Goal: Task Accomplishment & Management: Manage account settings

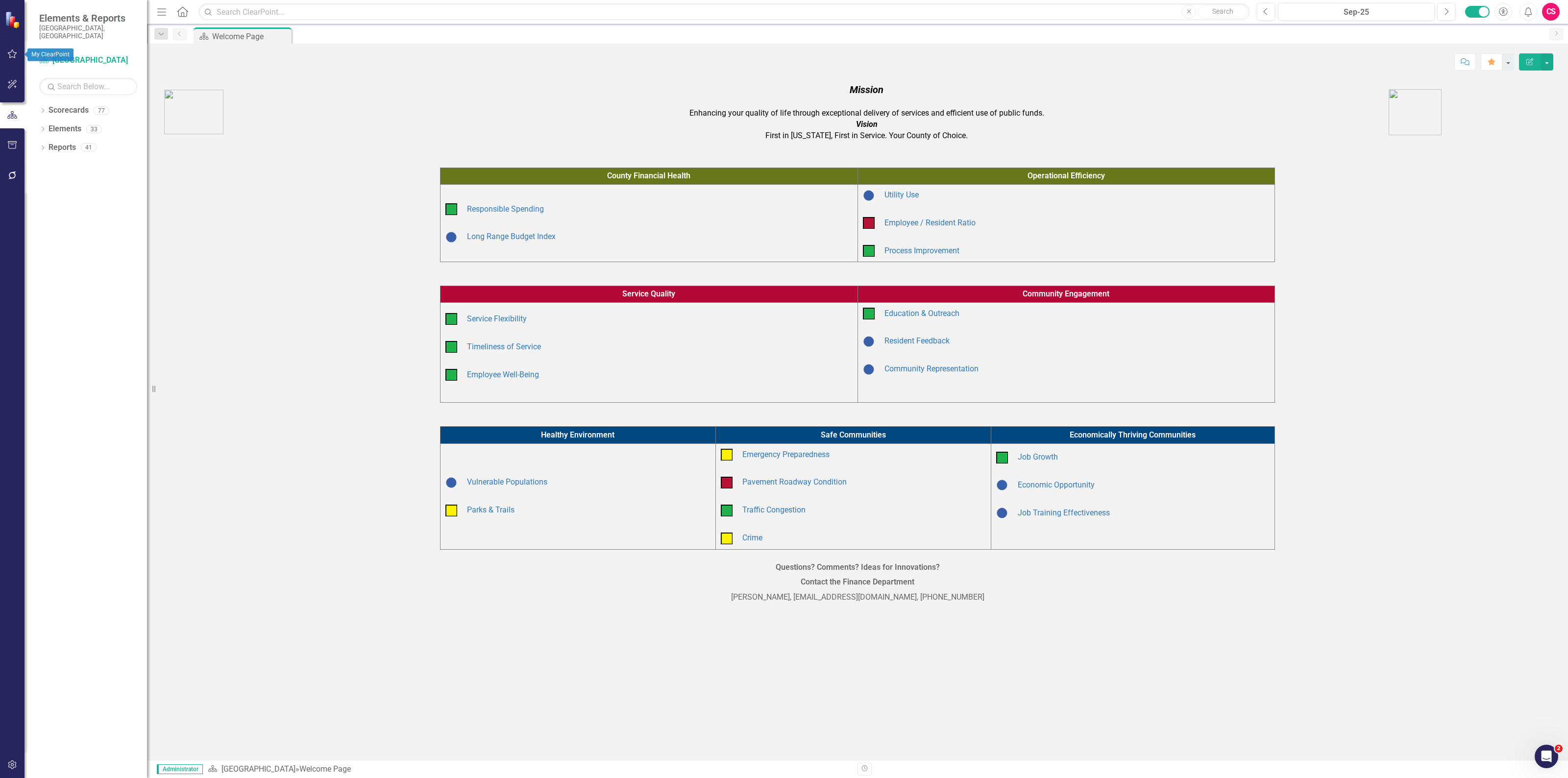
click at [11, 58] on button "button" at bounding box center [13, 54] width 22 height 21
click at [63, 70] on link "My Workspace" at bounding box center [88, 76] width 98 height 11
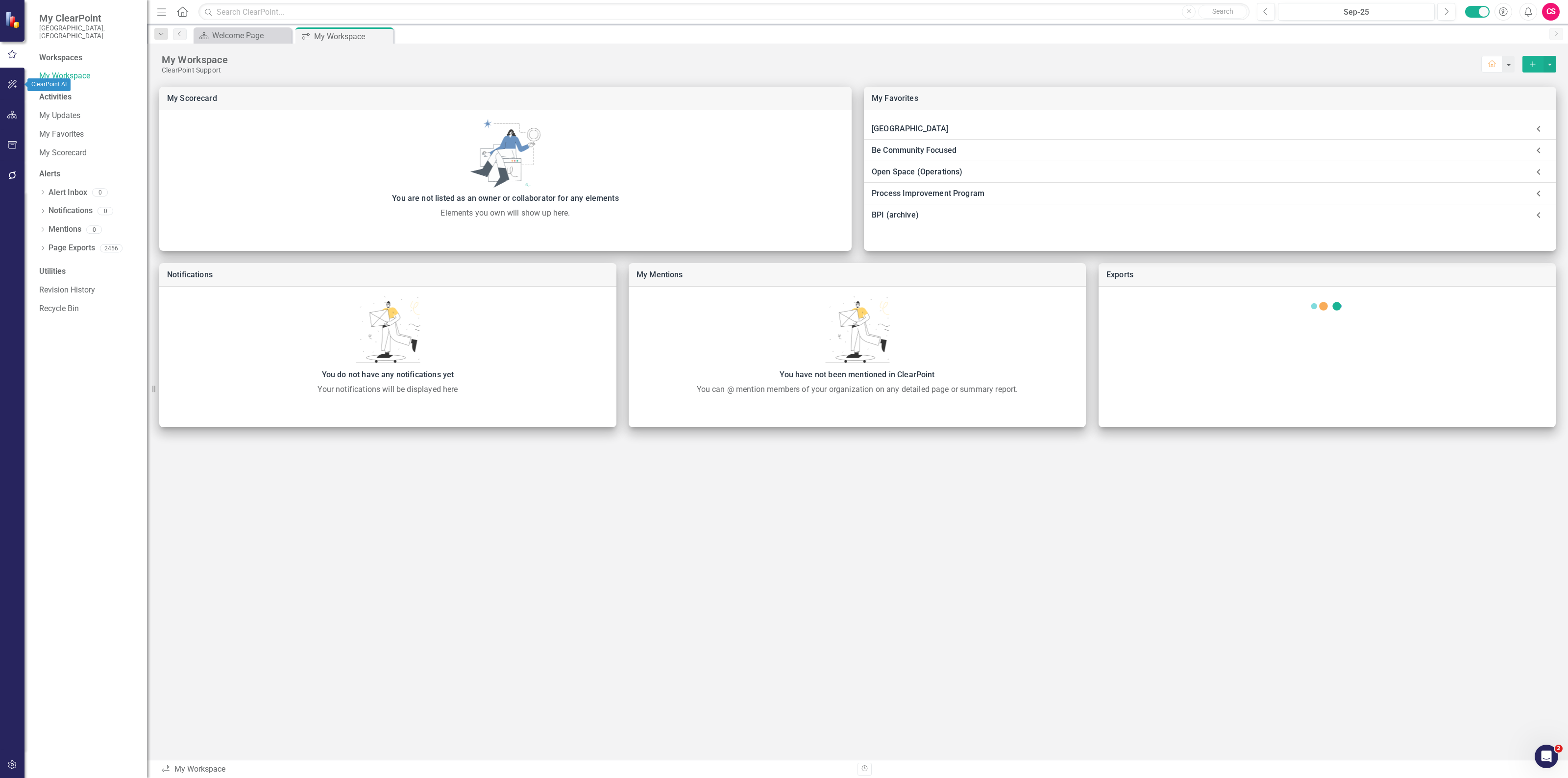
click at [15, 83] on icon "button" at bounding box center [13, 84] width 10 height 8
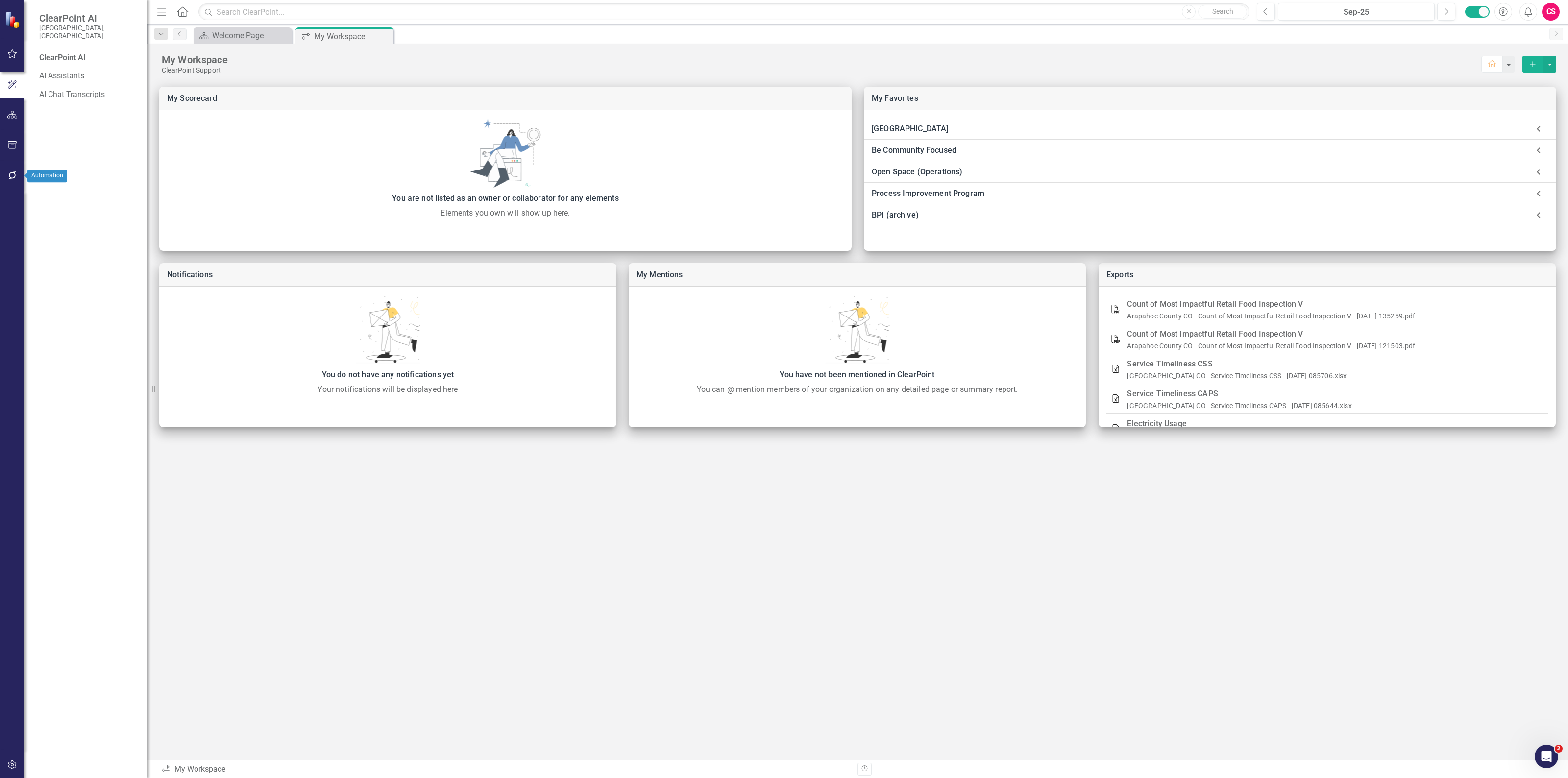
click at [17, 174] on icon "button" at bounding box center [13, 175] width 10 height 8
click at [99, 73] on link "Reporting Workflows" at bounding box center [88, 78] width 98 height 11
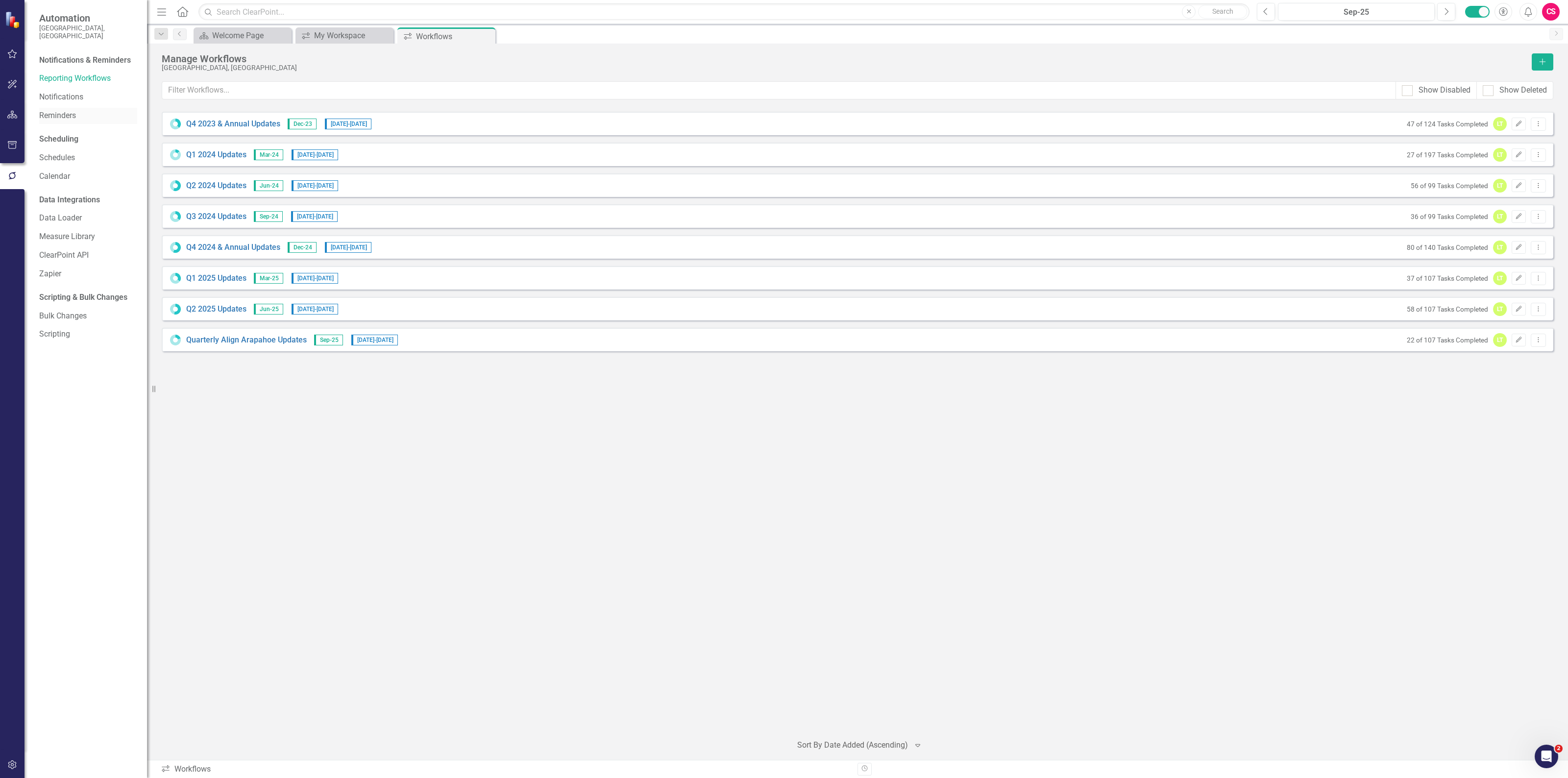
click at [62, 111] on link "Reminders" at bounding box center [88, 116] width 98 height 11
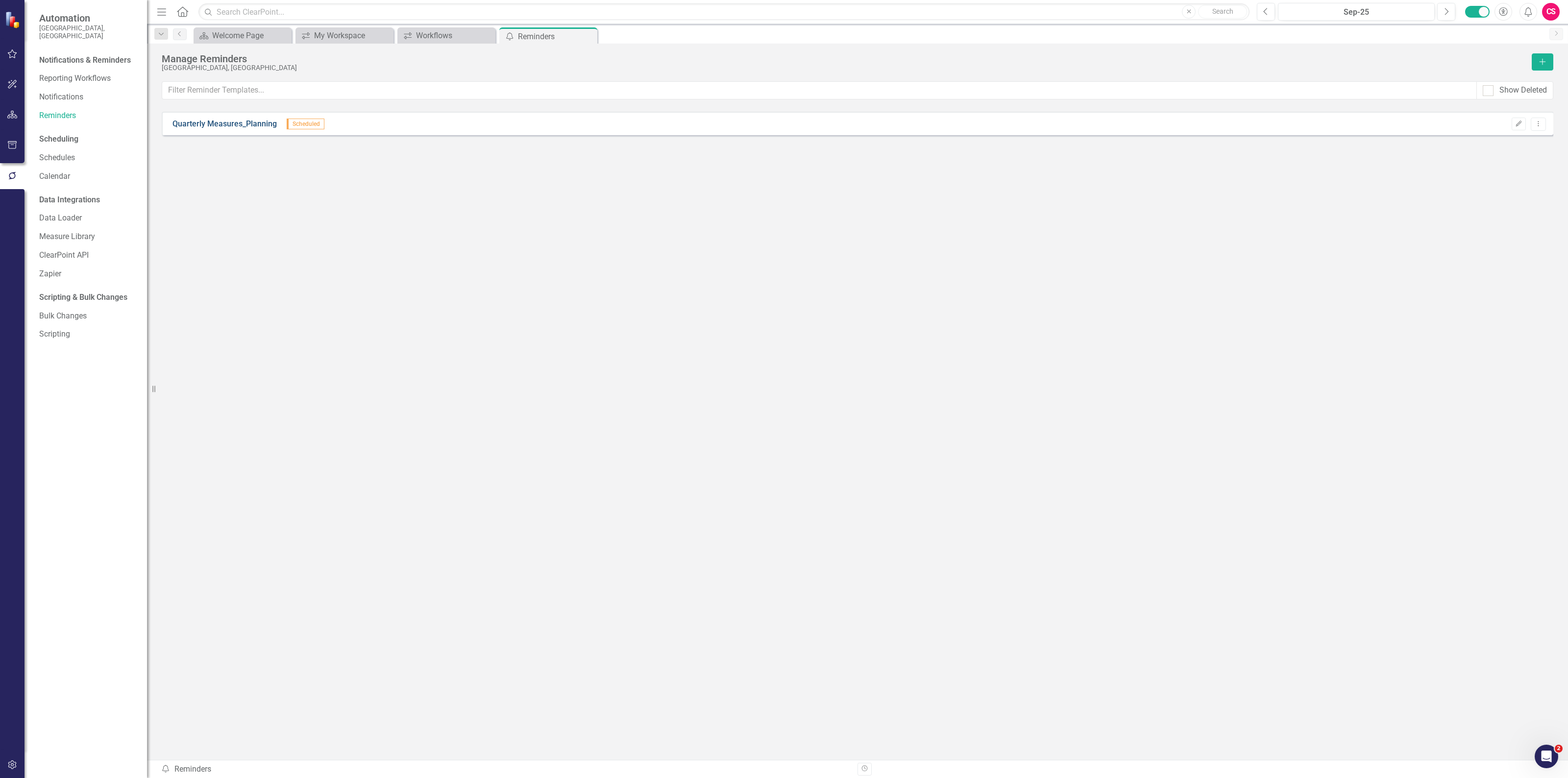
click at [260, 121] on link "Quarterly Measures_Planning" at bounding box center [225, 124] width 105 height 11
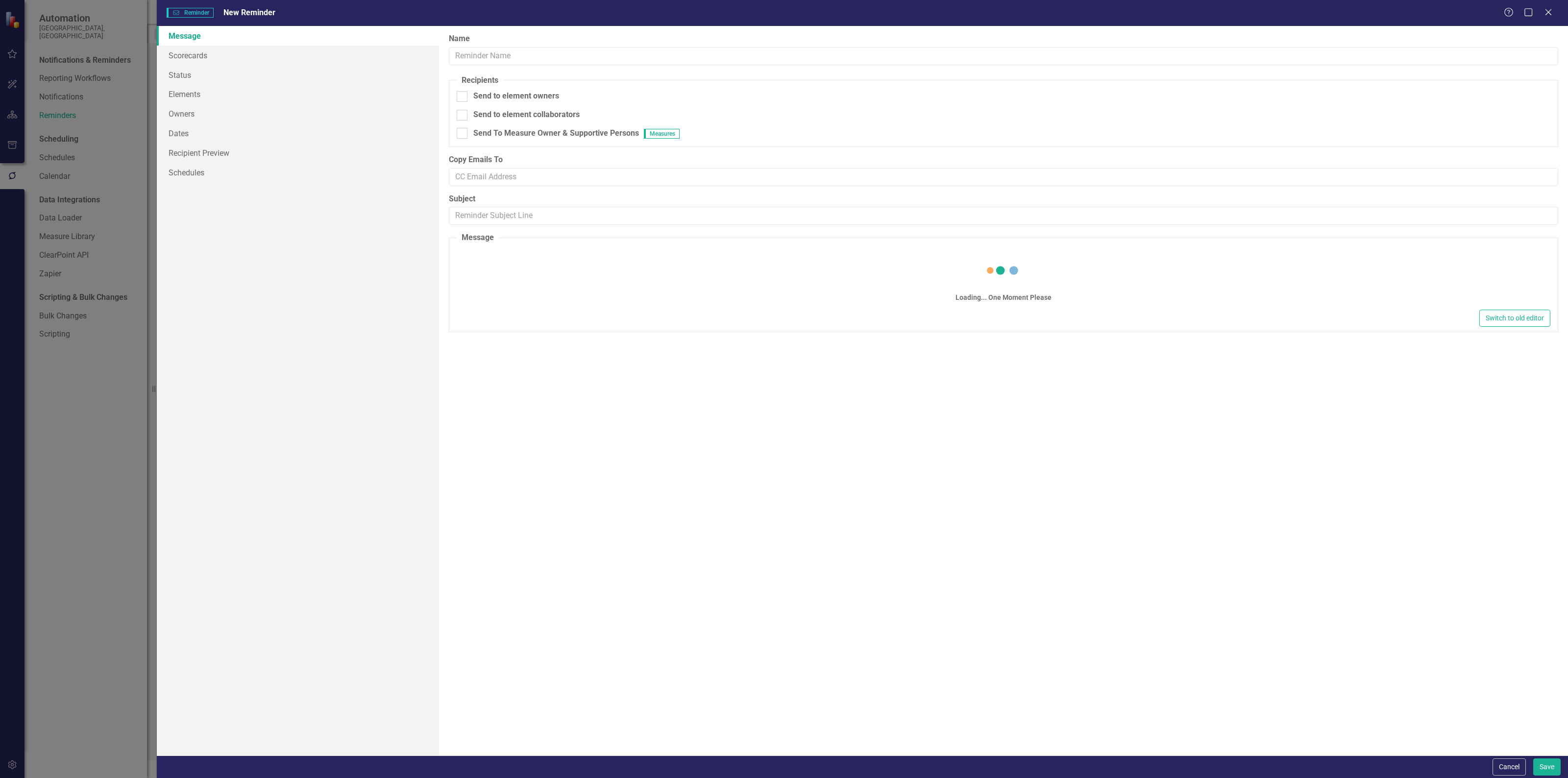
type input "Quarterly Measures_Planning"
checkbox input "true"
type input "Update Quarterly Data in ClearPoint!"
type textarea "Dear {FirstName}, Please log into ClearPoint and update the following items for…"
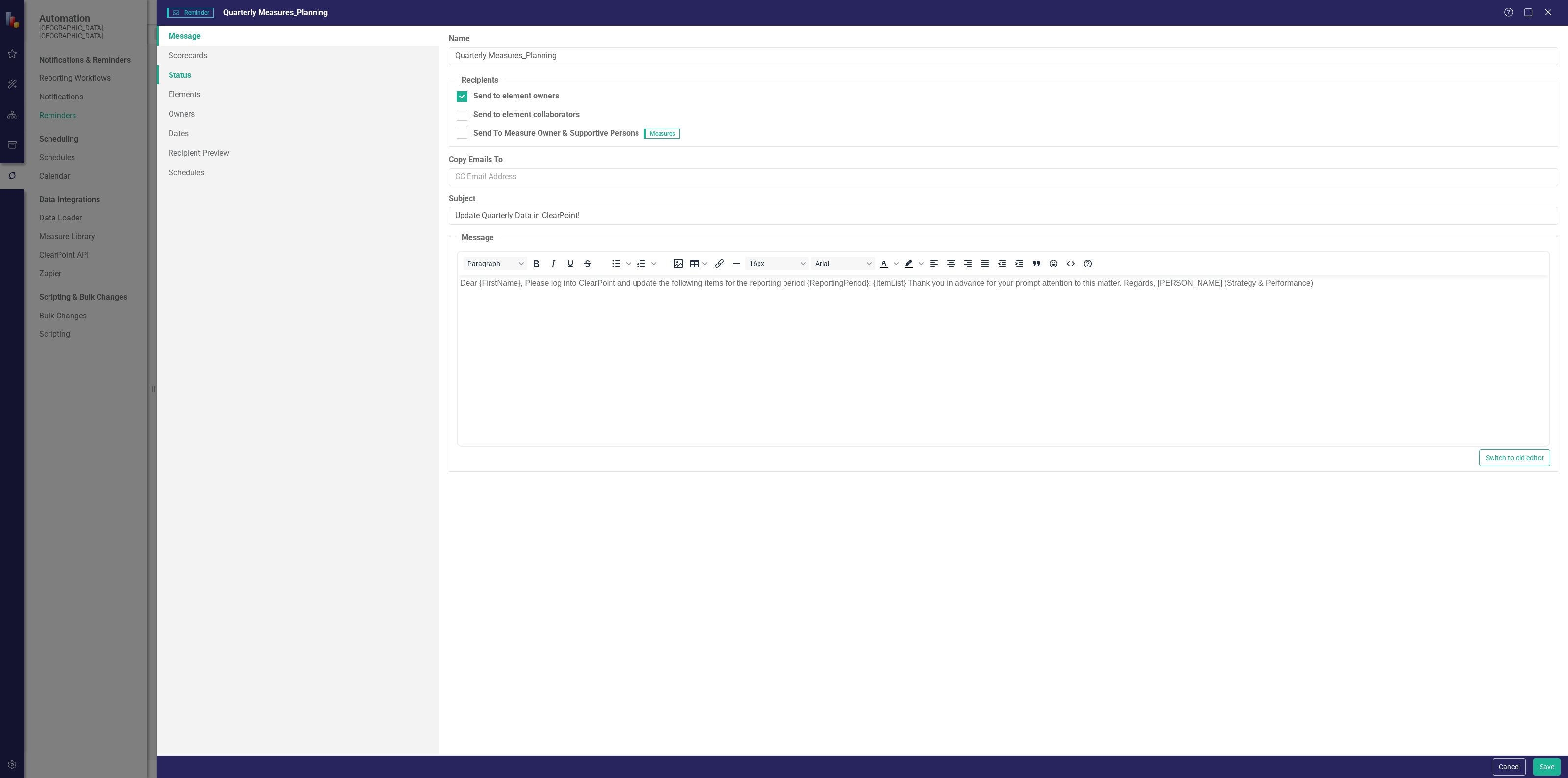
click at [240, 76] on link "Status" at bounding box center [297, 75] width 283 height 19
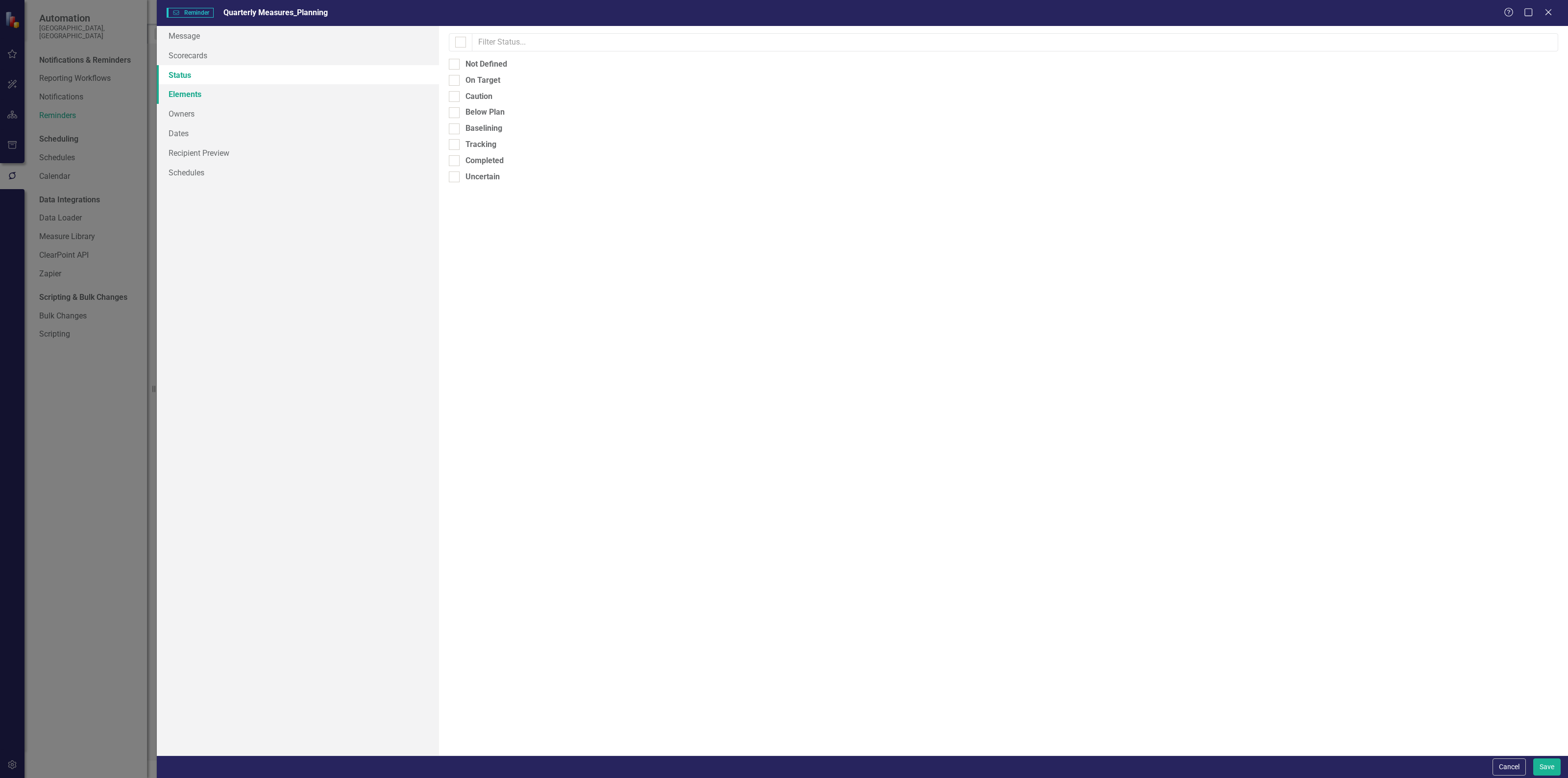
click at [234, 102] on link "Elements" at bounding box center [297, 94] width 283 height 19
click at [231, 126] on link "Dates" at bounding box center [297, 133] width 283 height 19
click at [231, 119] on link "Owners" at bounding box center [297, 113] width 283 height 19
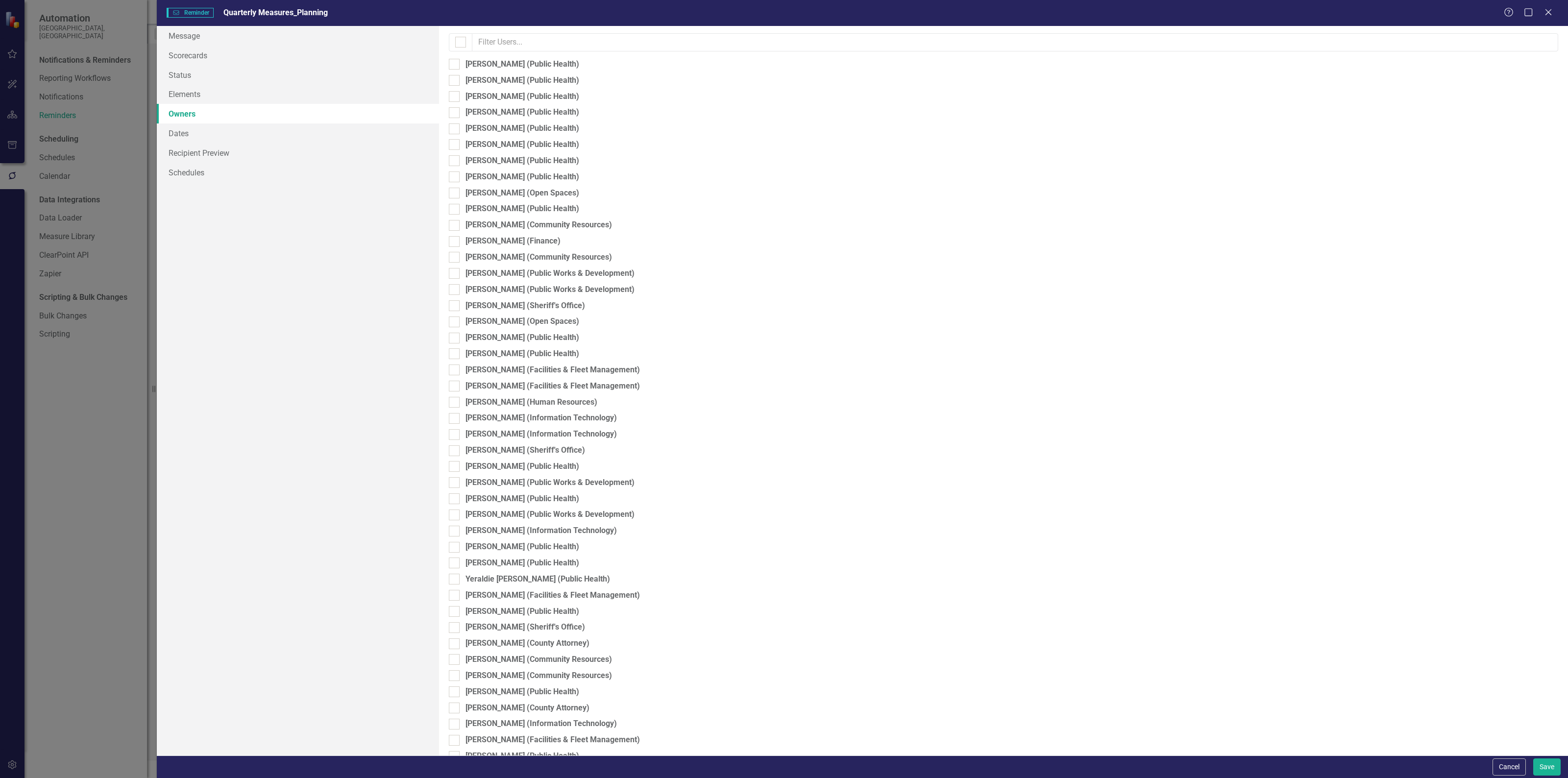
checkbox input "false"
click at [228, 148] on link "Recipient Preview" at bounding box center [297, 153] width 283 height 19
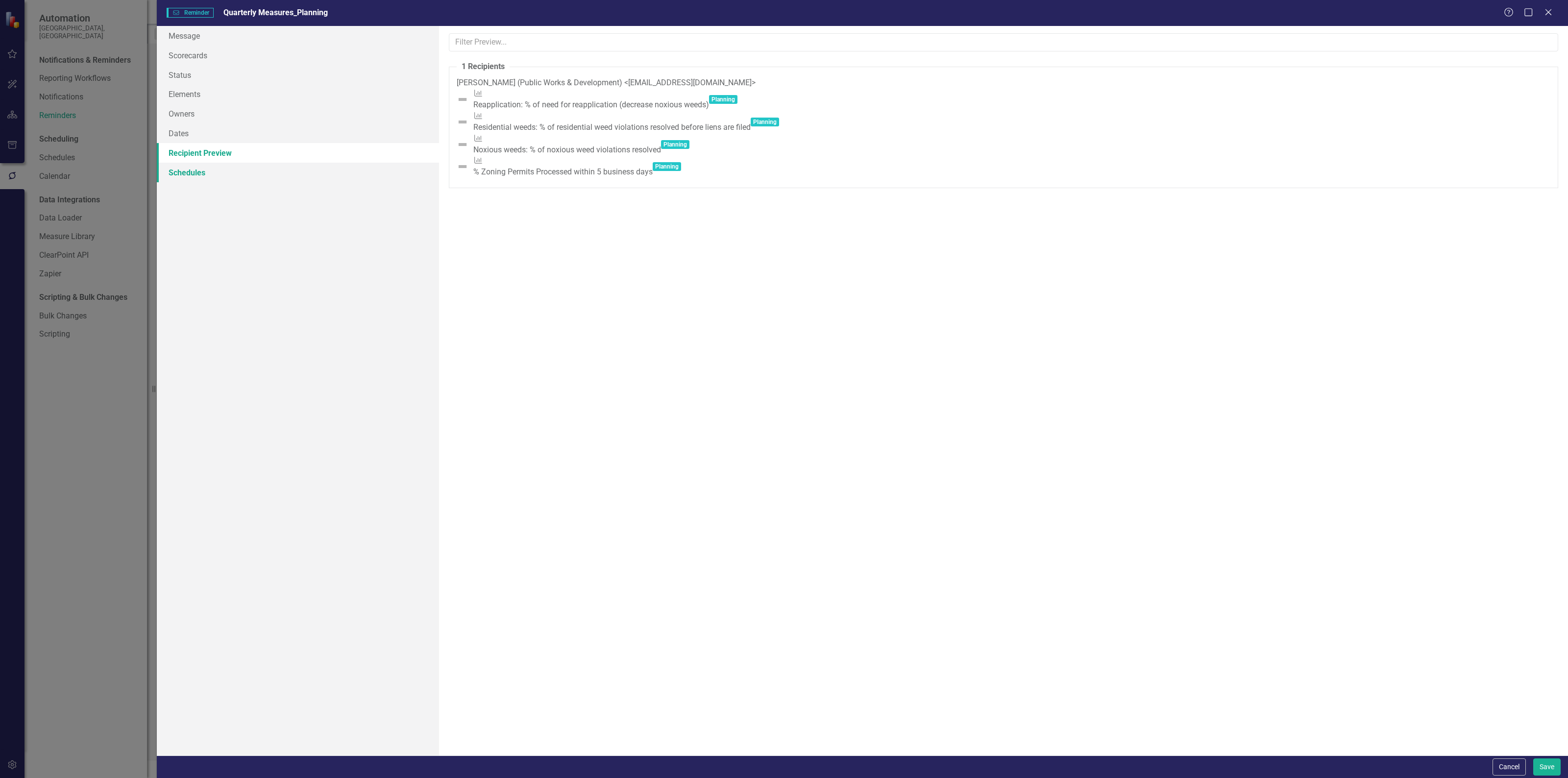
click at [219, 174] on link "Schedules" at bounding box center [297, 172] width 283 height 19
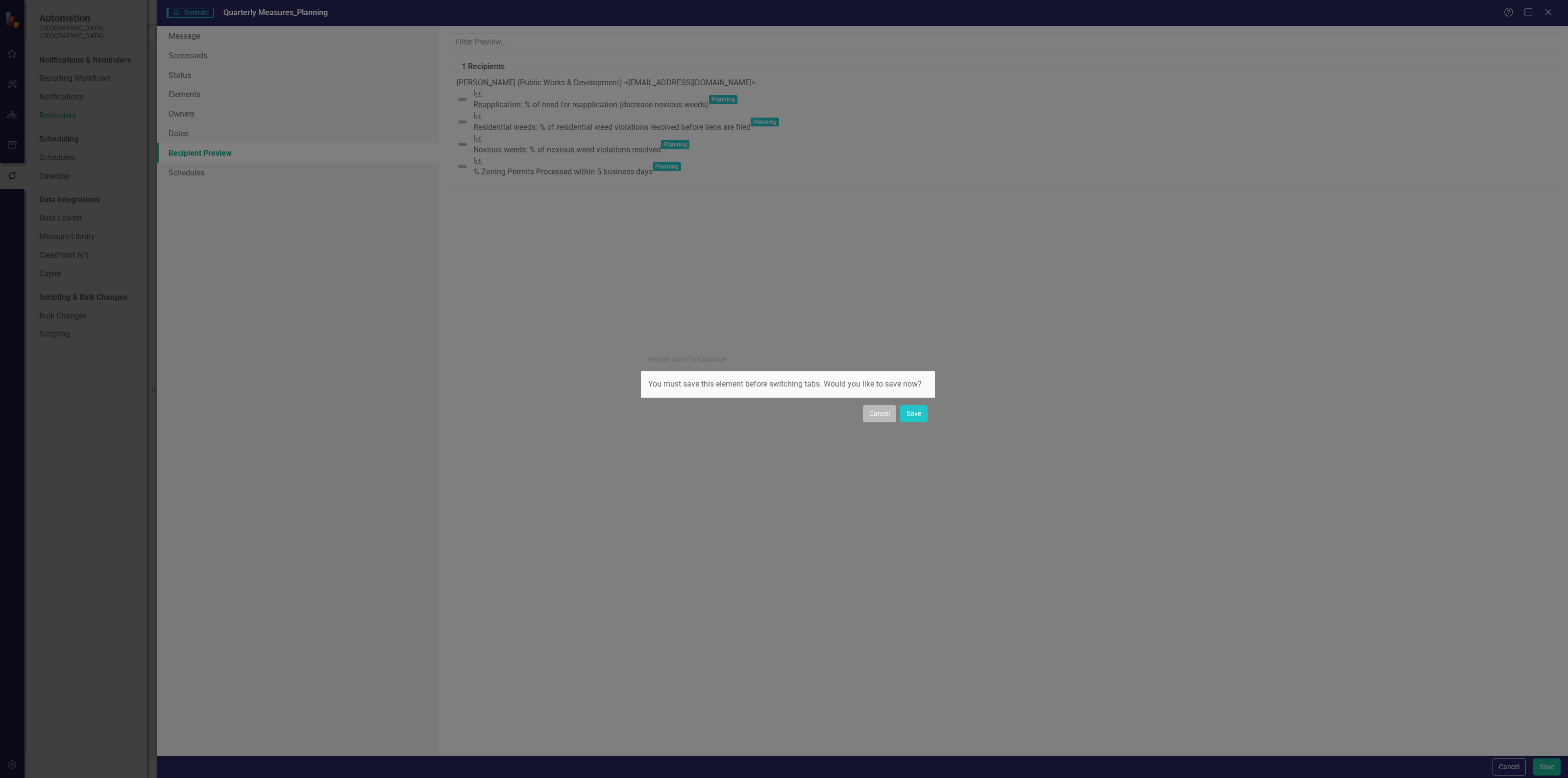
click at [876, 414] on button "Cancel" at bounding box center [879, 413] width 33 height 17
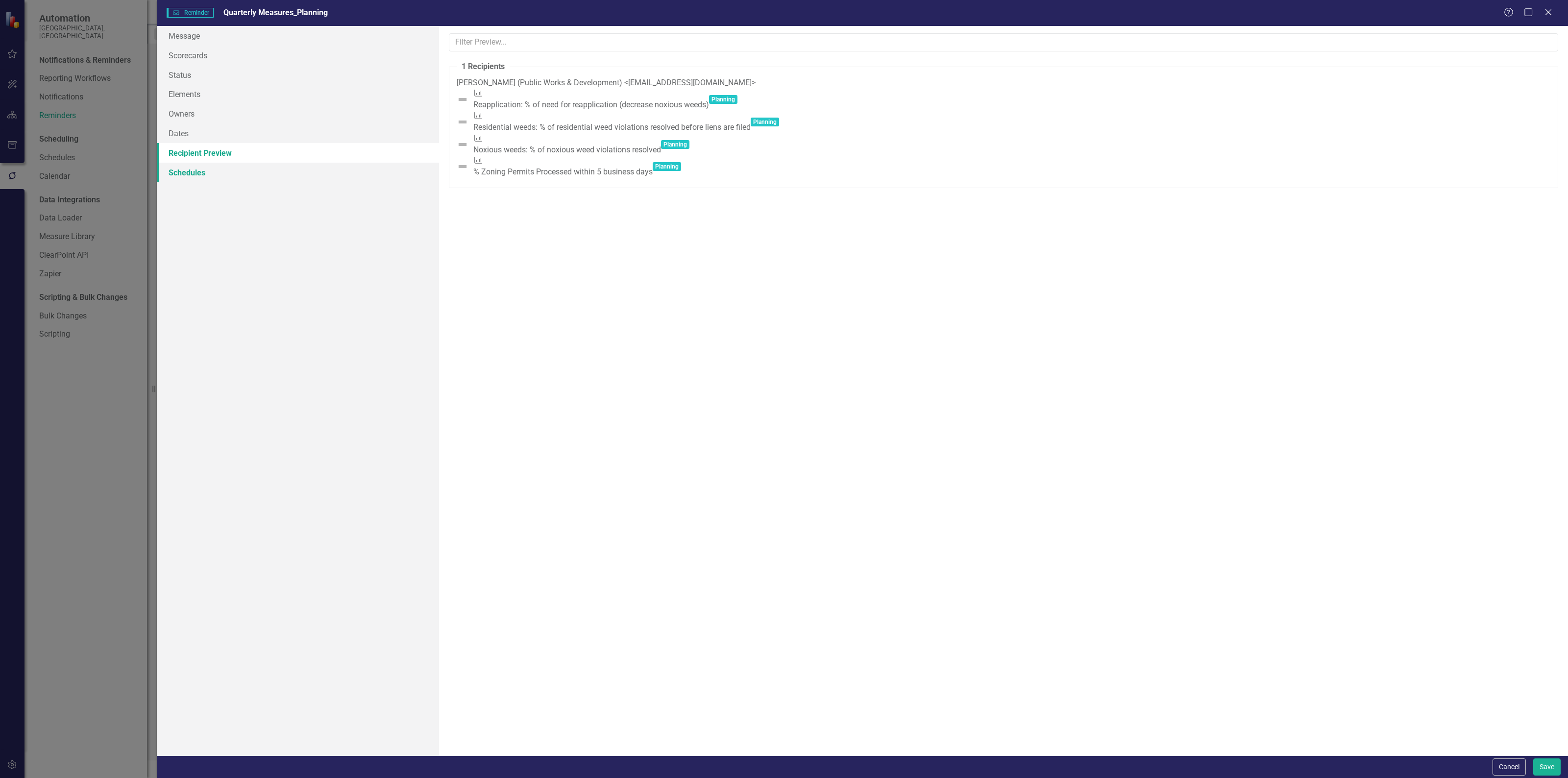
click at [275, 177] on link "Schedules" at bounding box center [297, 172] width 283 height 19
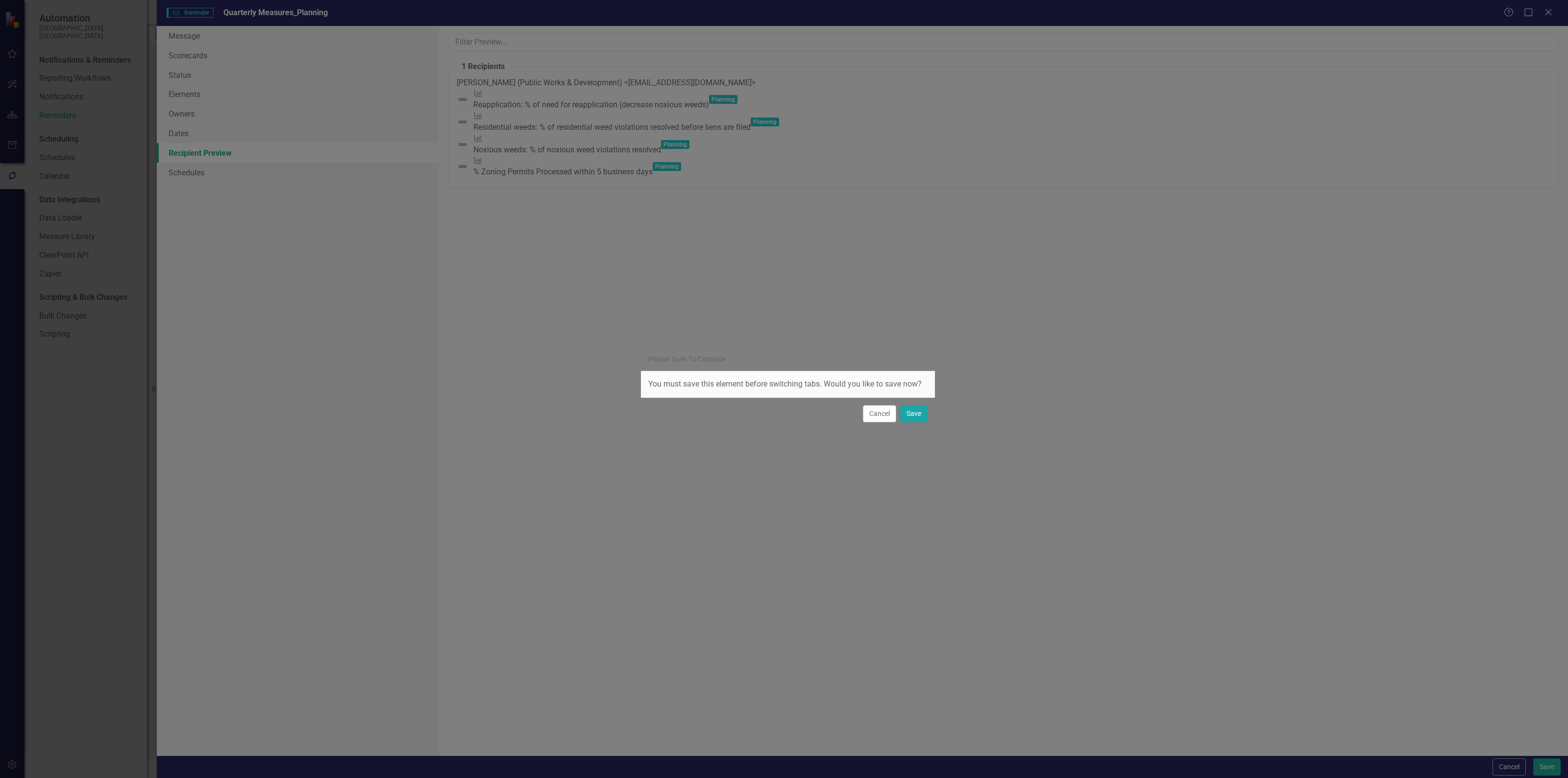
click at [923, 417] on button "Save" at bounding box center [914, 413] width 27 height 17
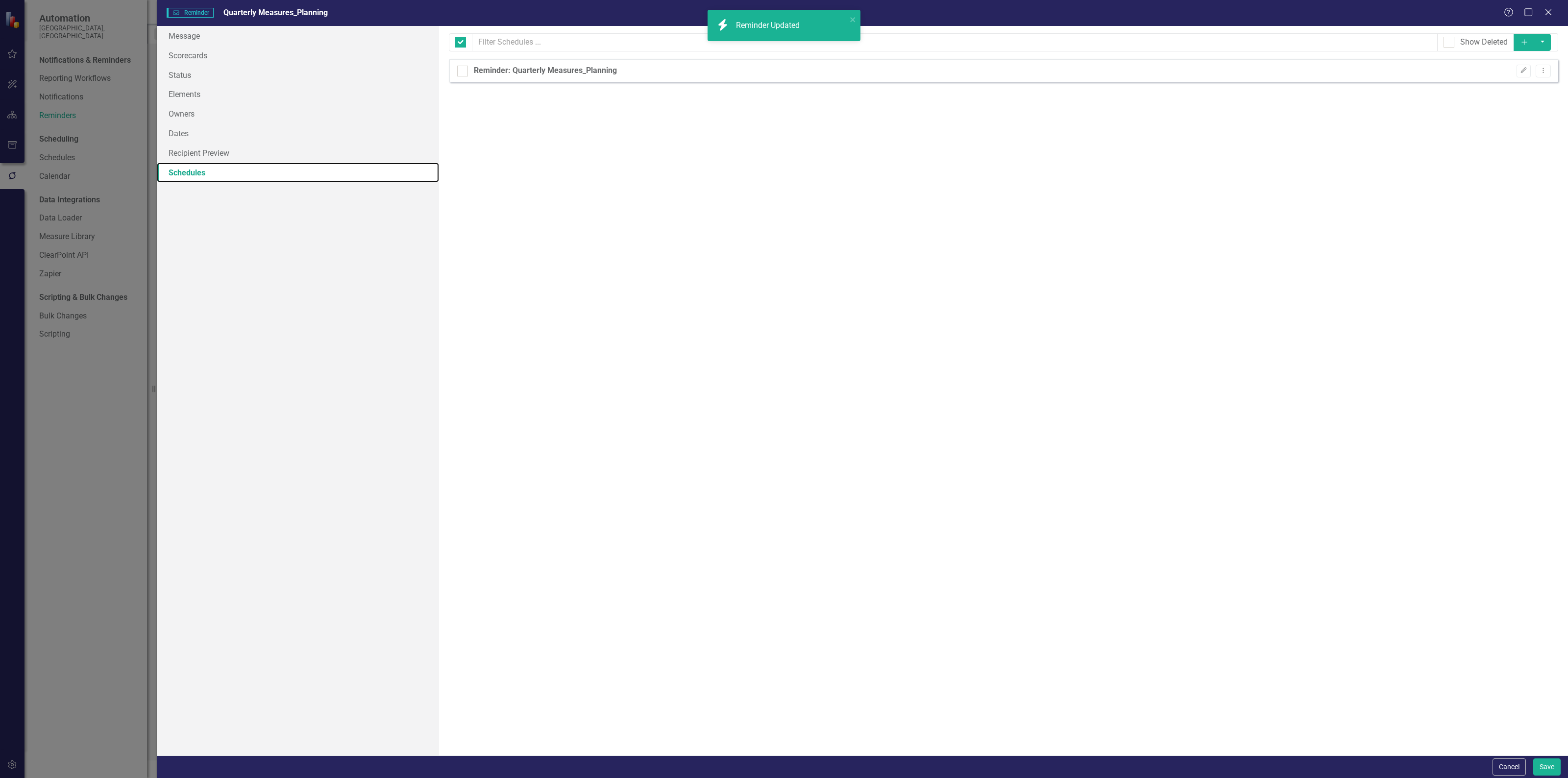
checkbox input "false"
click at [1518, 71] on button "Edit" at bounding box center [1523, 70] width 14 height 13
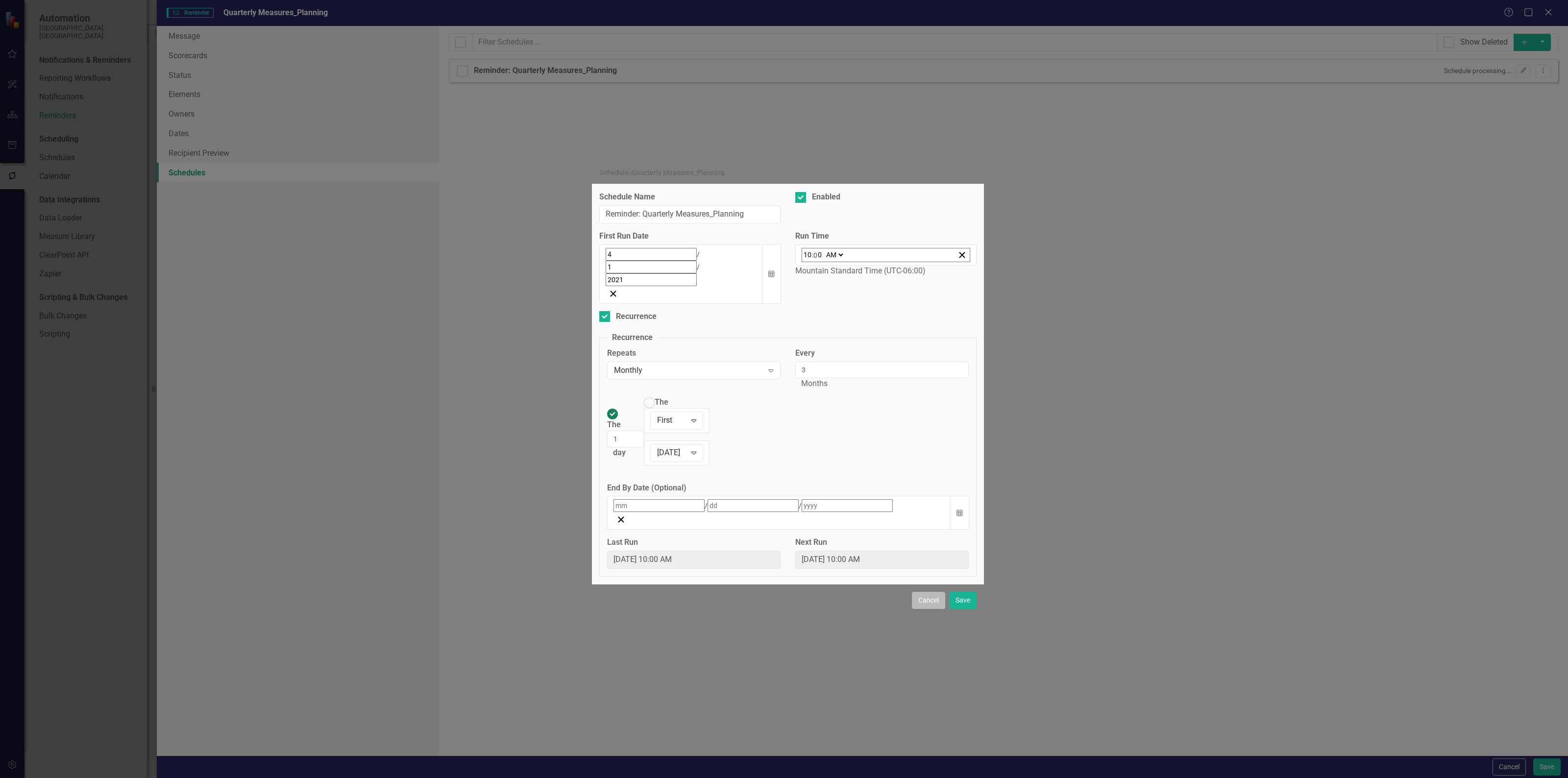
click at [921, 592] on button "Cancel" at bounding box center [929, 600] width 33 height 17
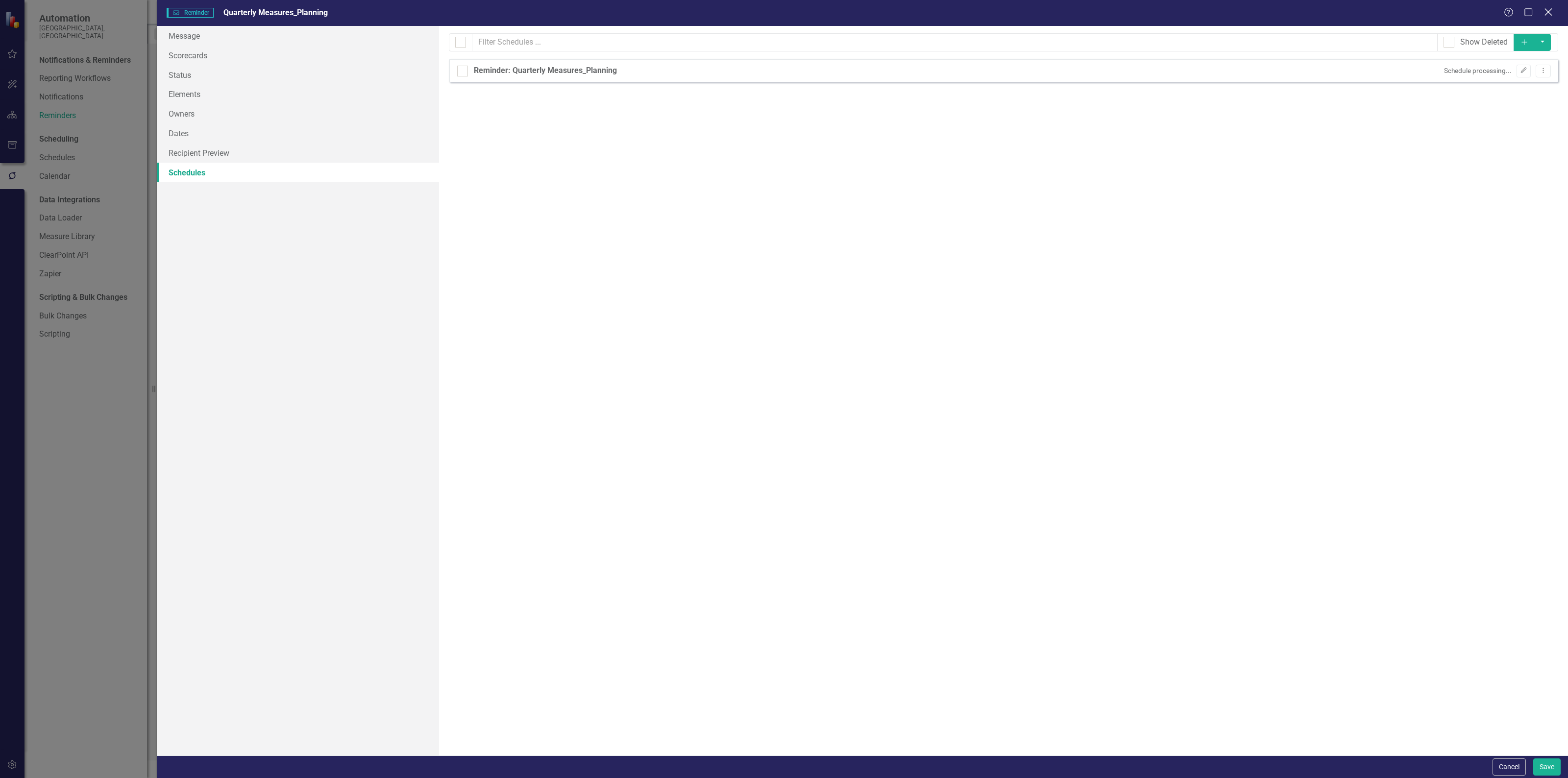
click at [1546, 10] on icon at bounding box center [1548, 12] width 7 height 7
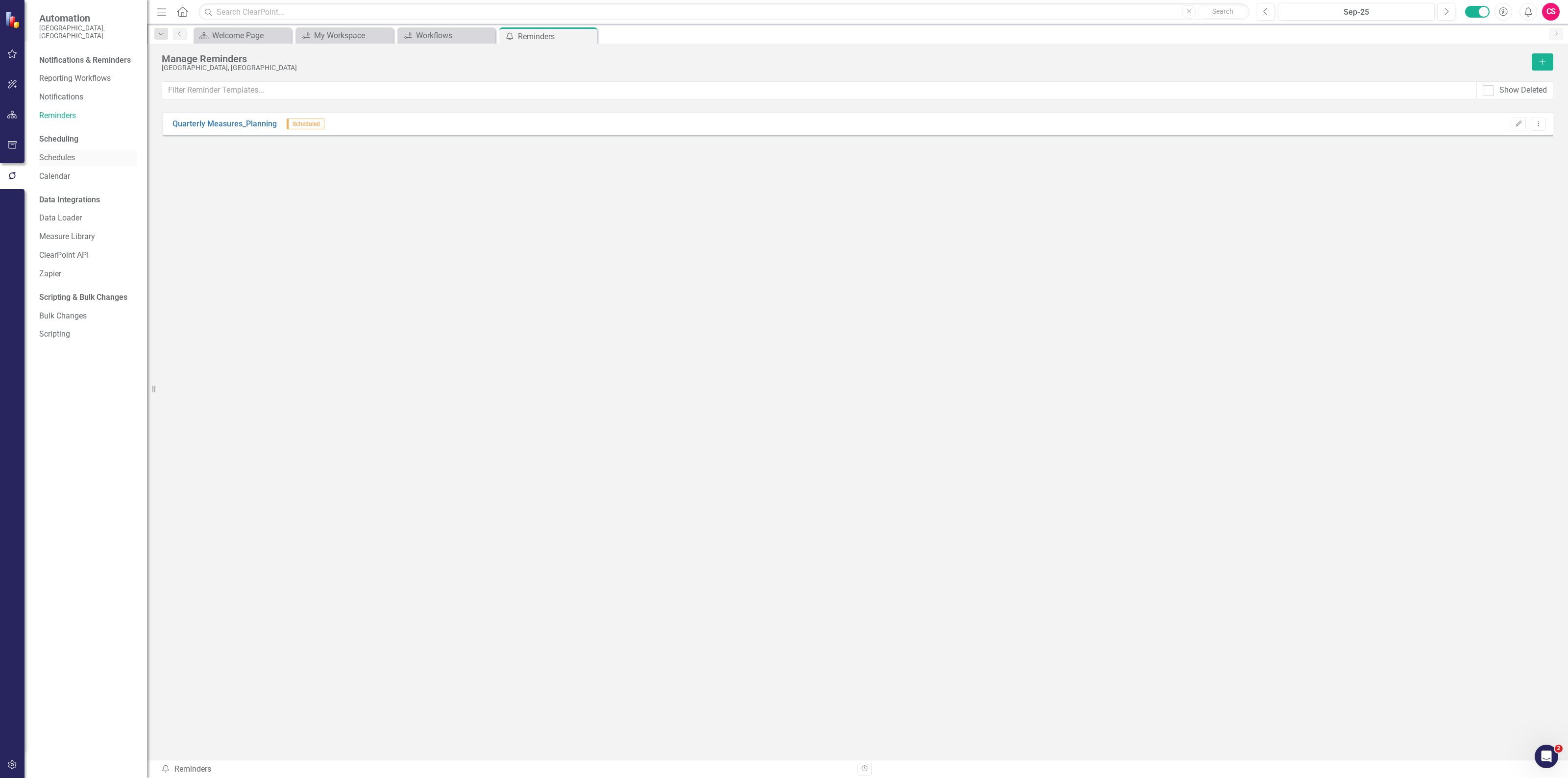
click at [56, 152] on link "Schedules" at bounding box center [88, 157] width 98 height 11
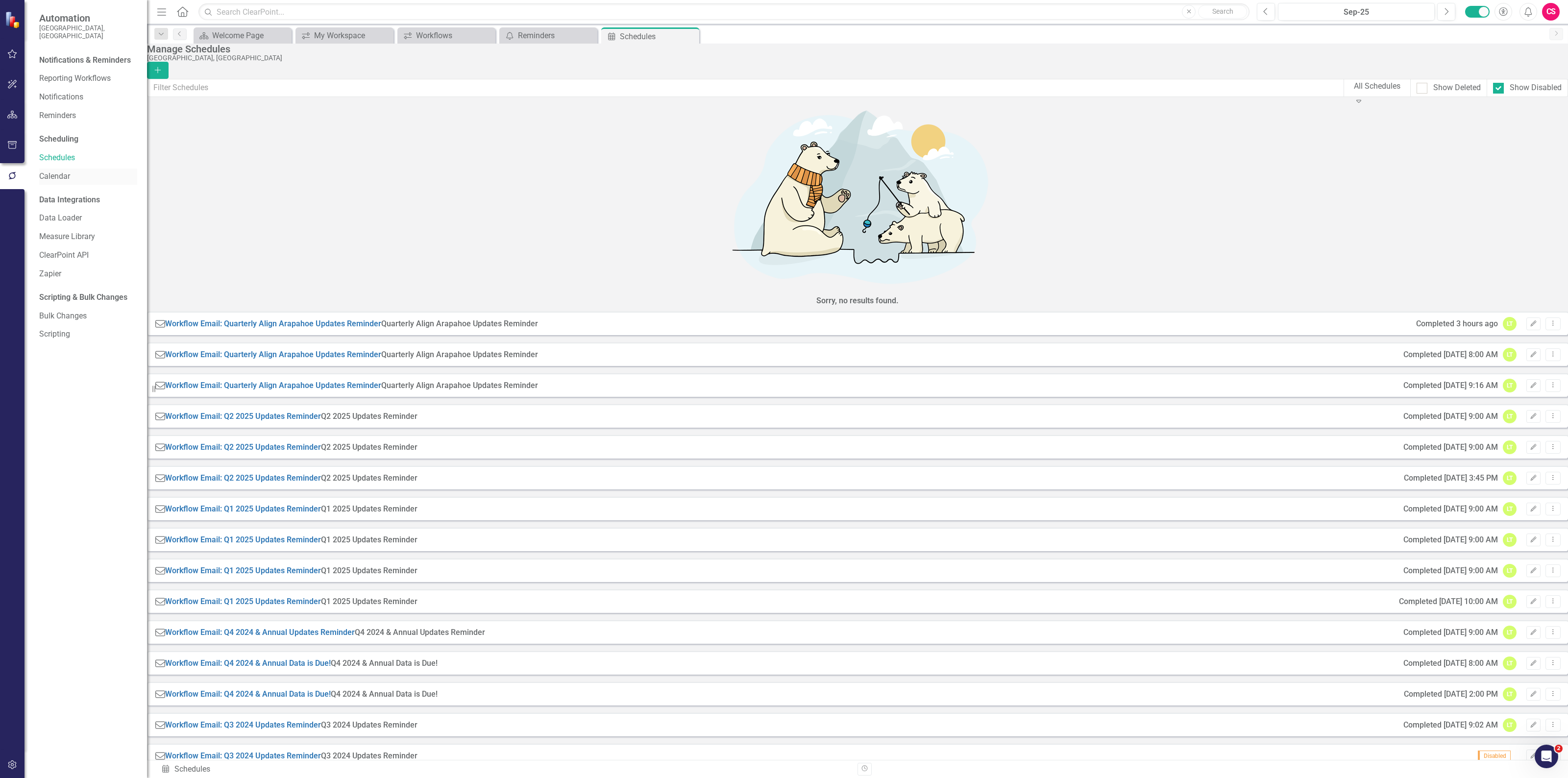
click at [62, 171] on link "Calendar" at bounding box center [88, 177] width 98 height 11
